Goal: Complete application form

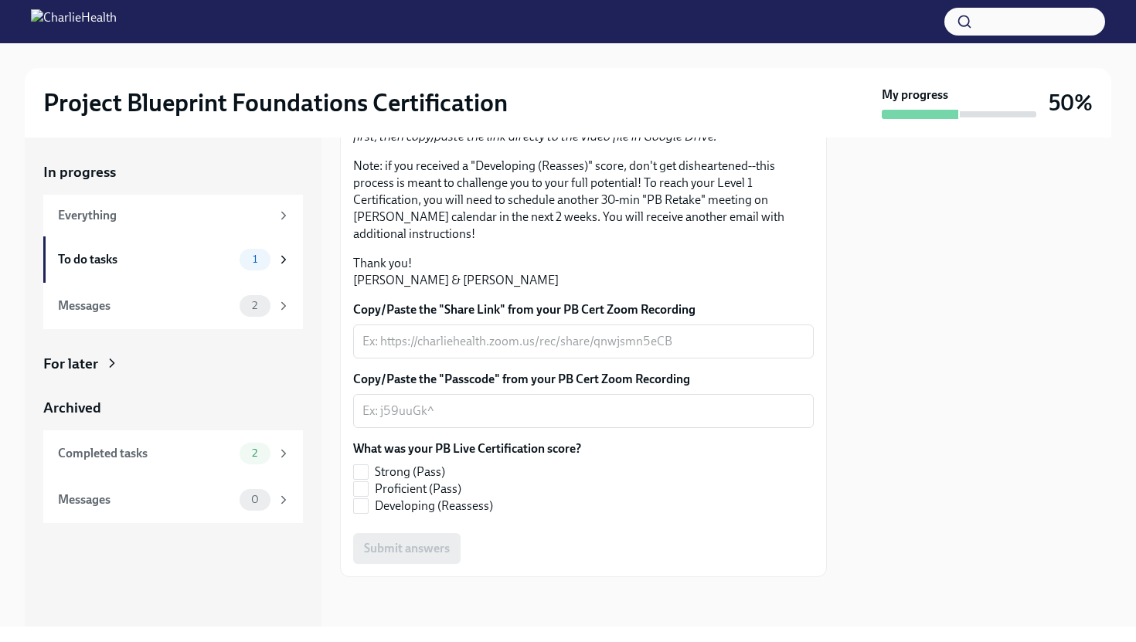
scroll to position [330, 0]
click at [363, 509] on input "Developing (Reassess)" at bounding box center [361, 506] width 14 height 14
checkbox input "true"
click at [395, 349] on textarea "Copy/Paste the "Share Link" from your PB Cert Zoom Recording" at bounding box center [584, 341] width 442 height 19
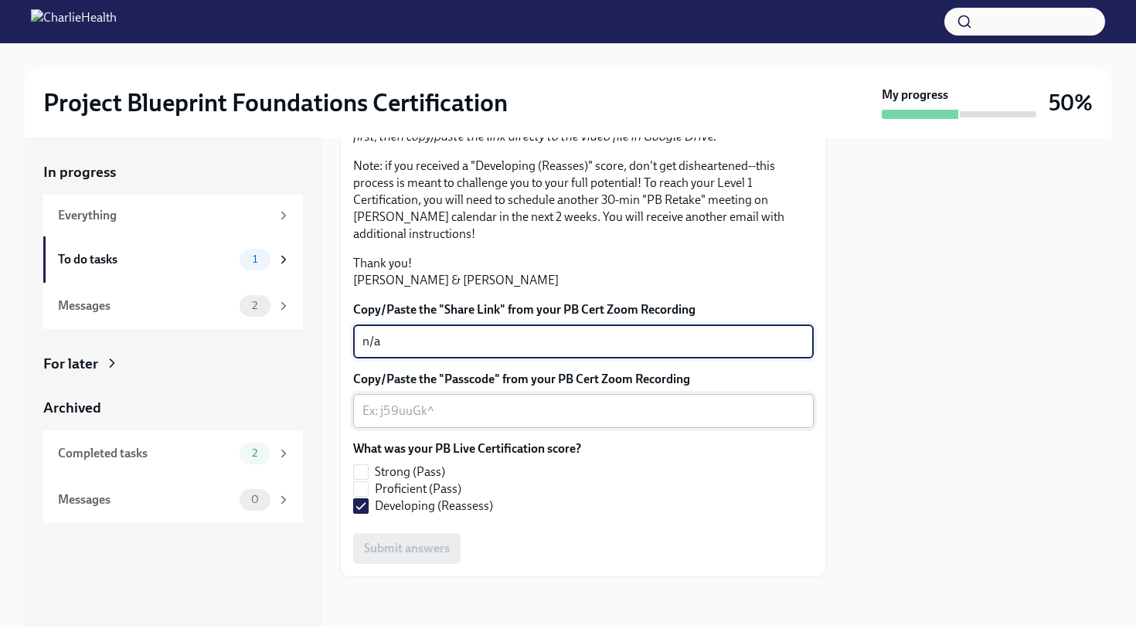
type textarea "n/a"
click at [413, 410] on textarea "Copy/Paste the "Passcode" from your PB Cert Zoom Recording" at bounding box center [584, 411] width 442 height 19
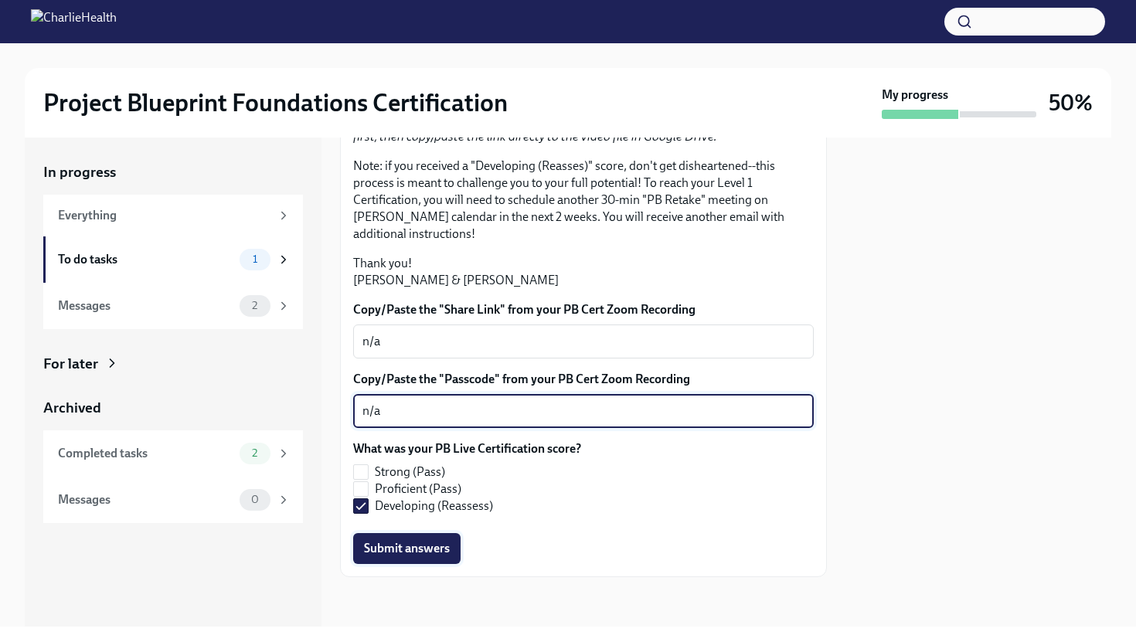
type textarea "n/a"
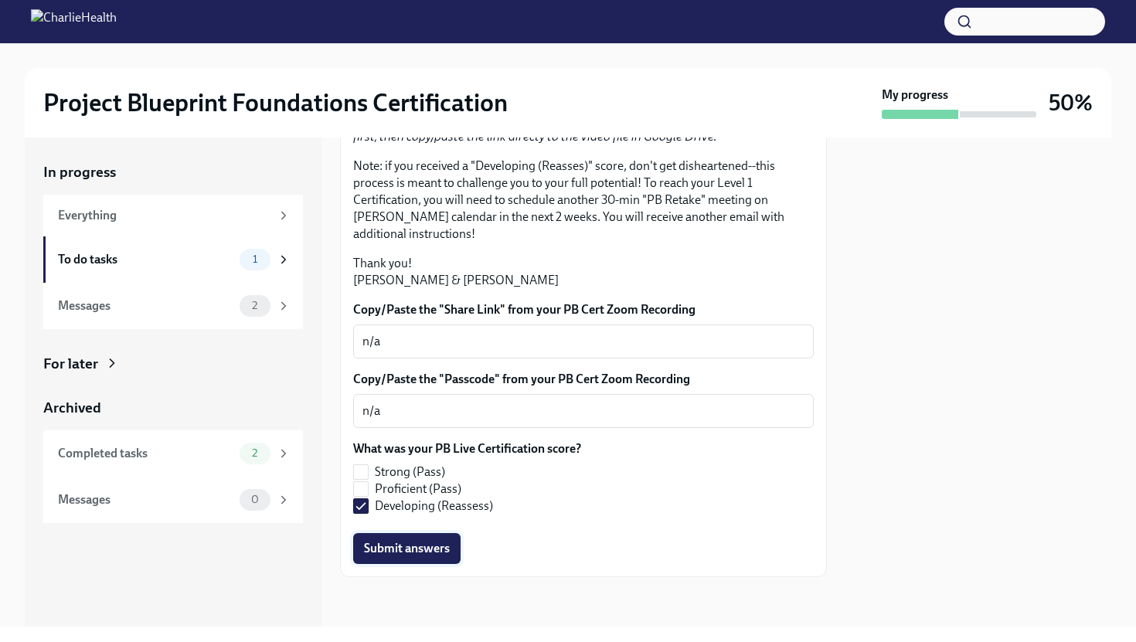
click at [427, 550] on span "Submit answers" at bounding box center [407, 548] width 86 height 15
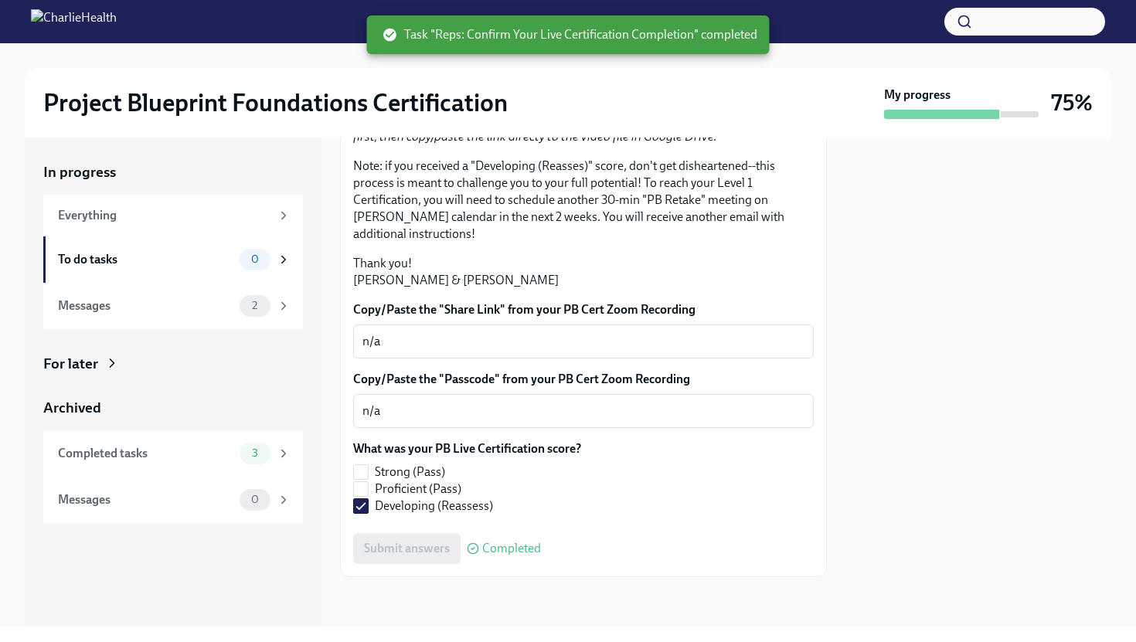
scroll to position [301, 0]
click at [240, 308] on div "2" at bounding box center [255, 306] width 31 height 22
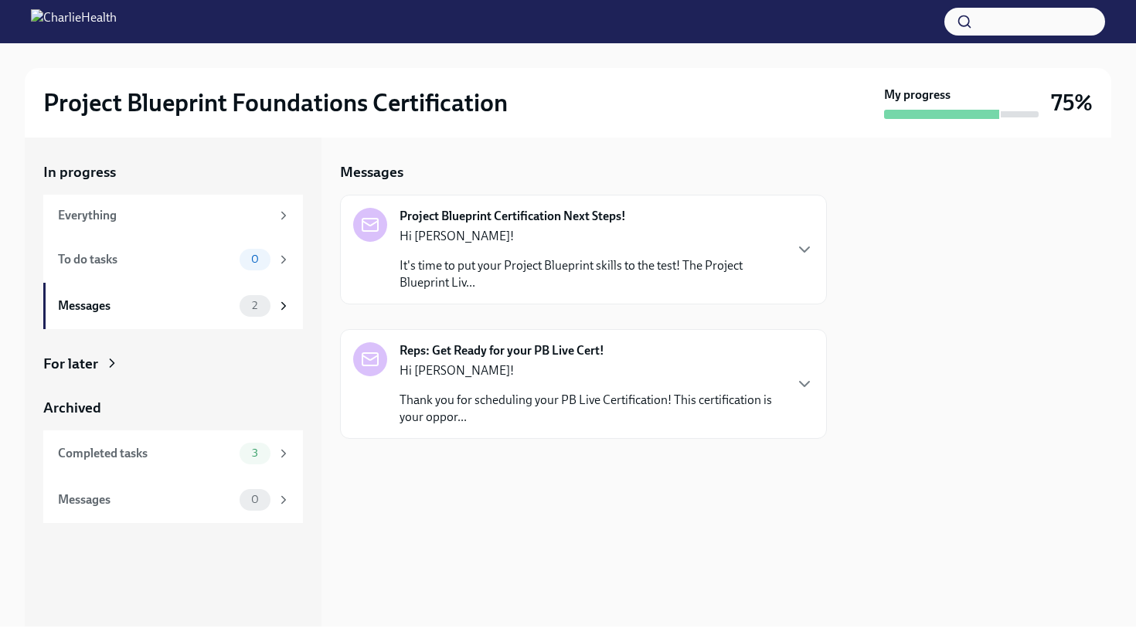
click at [515, 274] on p "It's time to put your Project Blueprint skills to the test! The Project Bluepri…" at bounding box center [591, 274] width 383 height 34
